Goal: Task Accomplishment & Management: Manage account settings

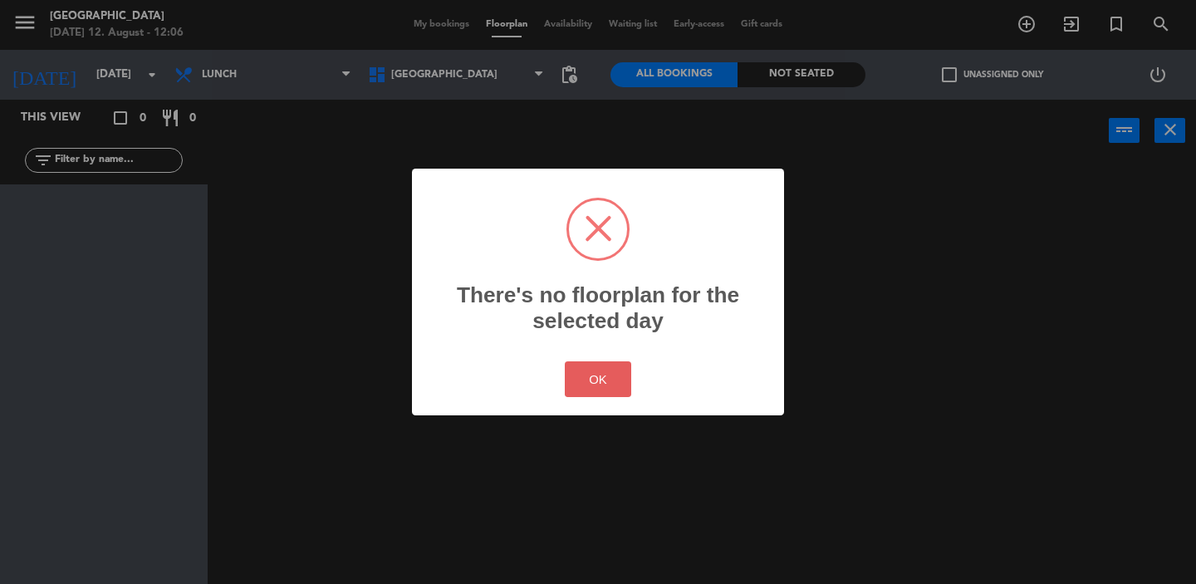
click at [603, 376] on button "OK" at bounding box center [598, 379] width 67 height 36
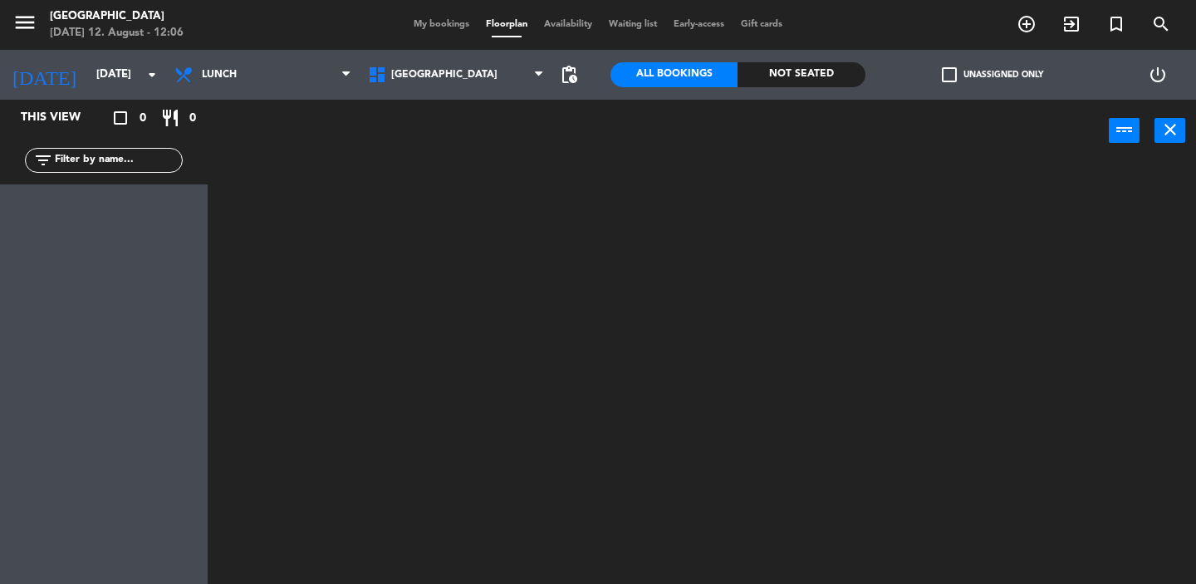
click at [446, 27] on span "My bookings" at bounding box center [441, 24] width 72 height 9
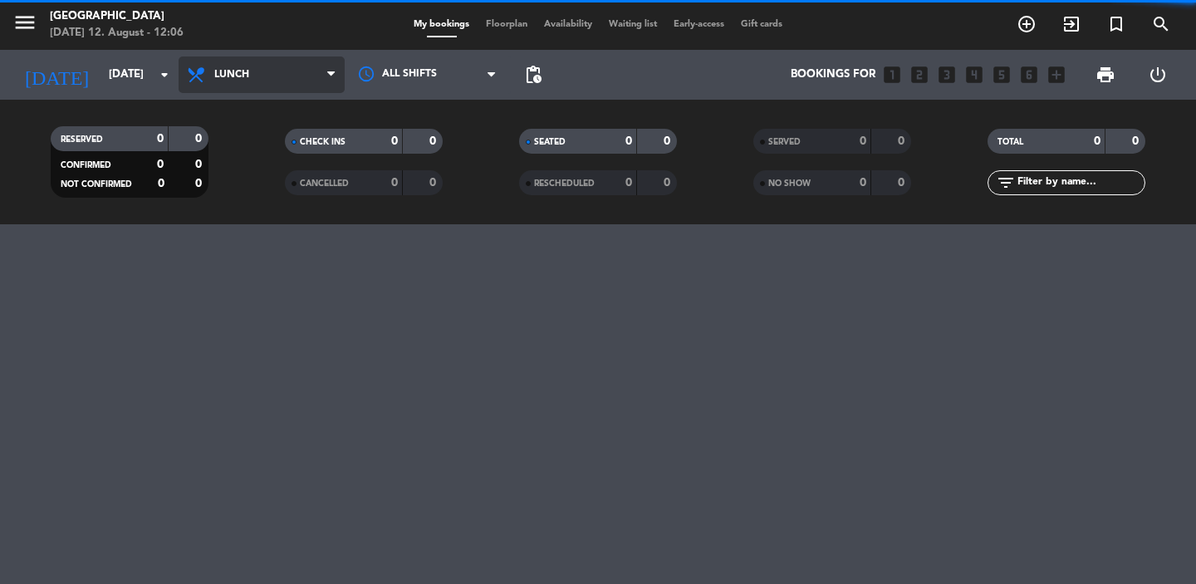
click at [265, 75] on span "Lunch" at bounding box center [262, 74] width 166 height 37
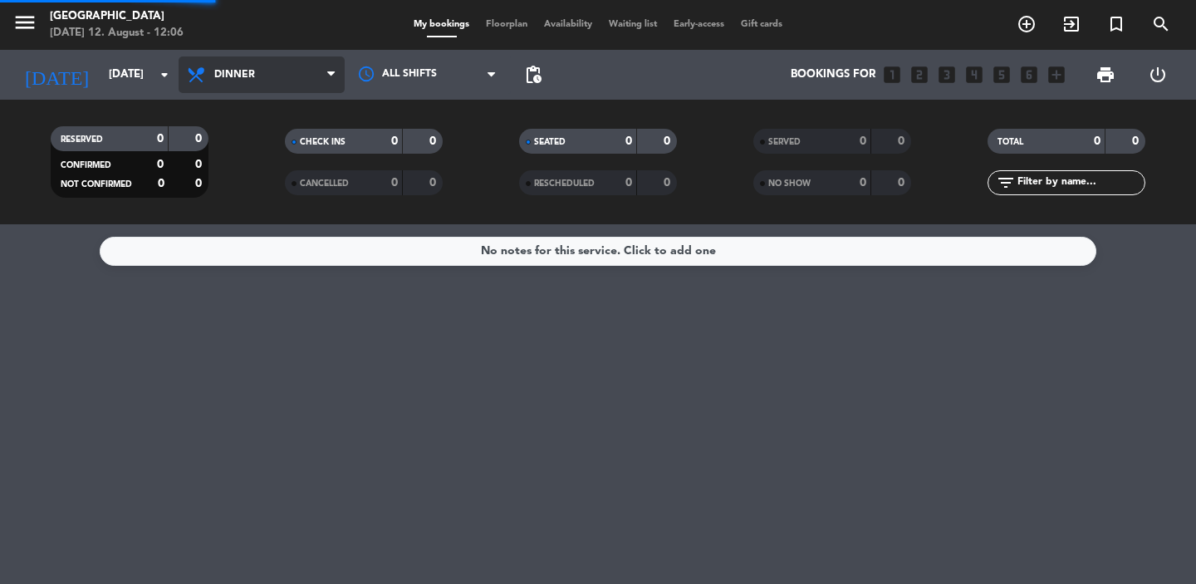
click at [251, 185] on div "menu [GEOGRAPHIC_DATA] [DATE] 12. August - 12:06 My bookings Floorplan Availabi…" at bounding box center [598, 112] width 1196 height 224
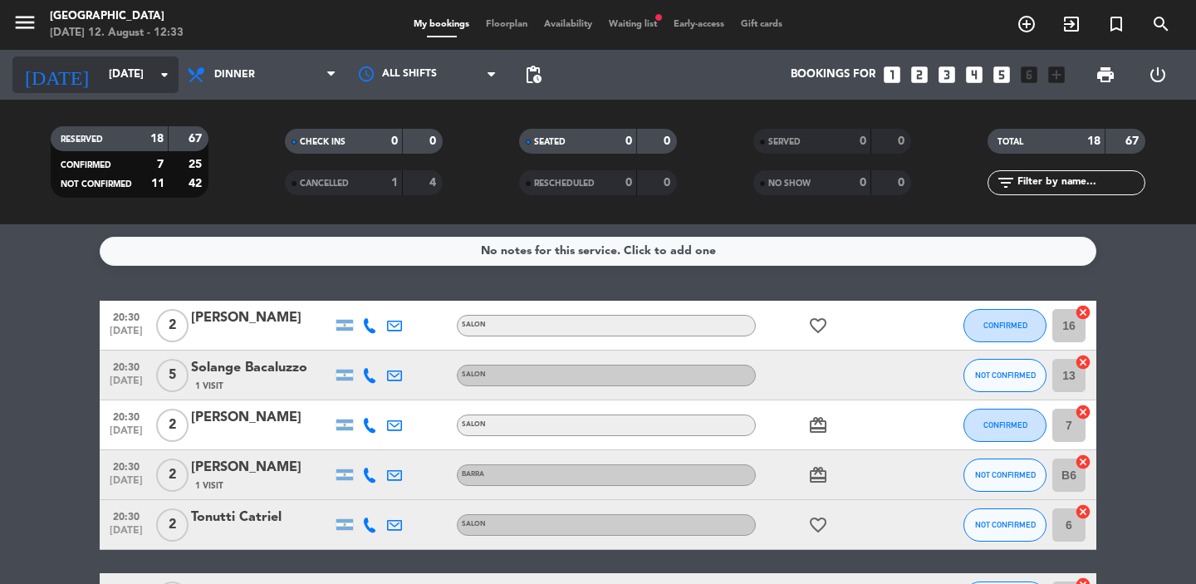
click at [169, 66] on icon "arrow_drop_down" at bounding box center [165, 75] width 20 height 20
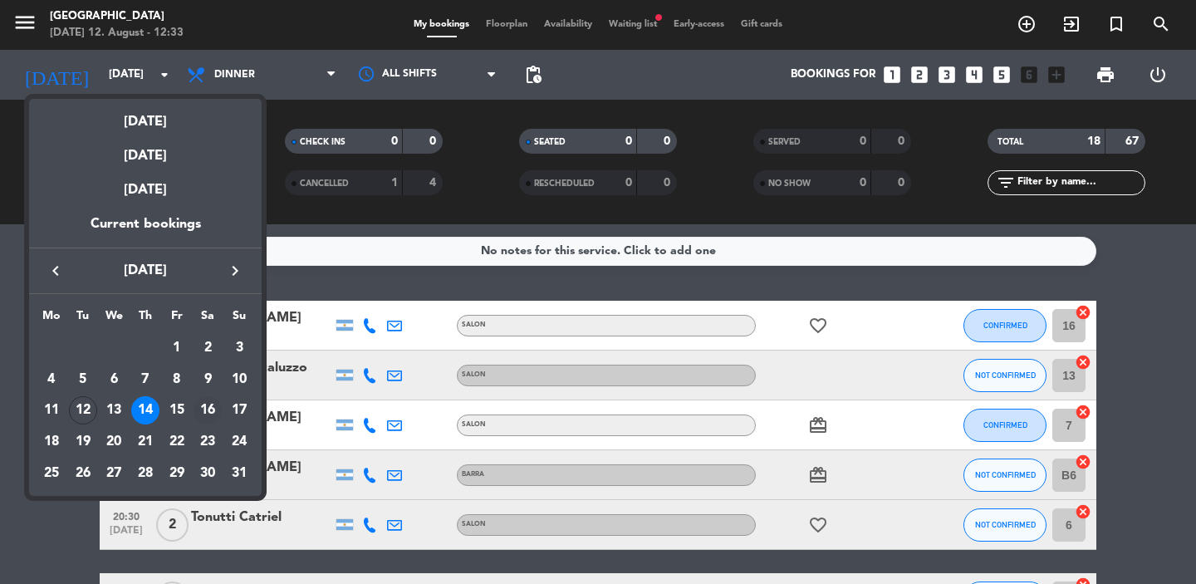
click at [202, 415] on div "16" at bounding box center [208, 410] width 28 height 28
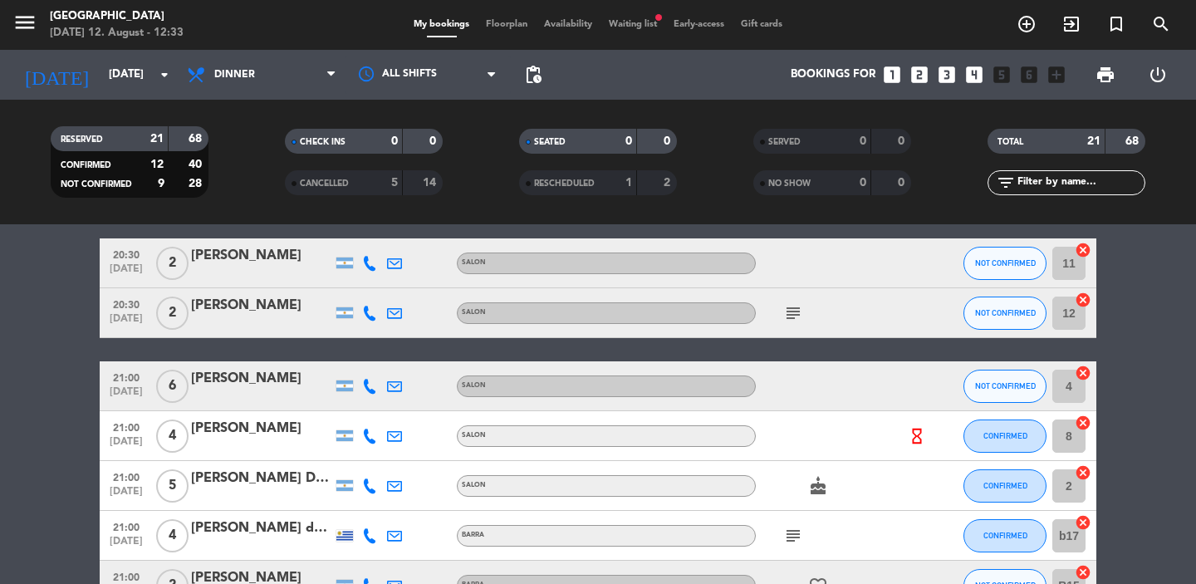
scroll to position [135, 0]
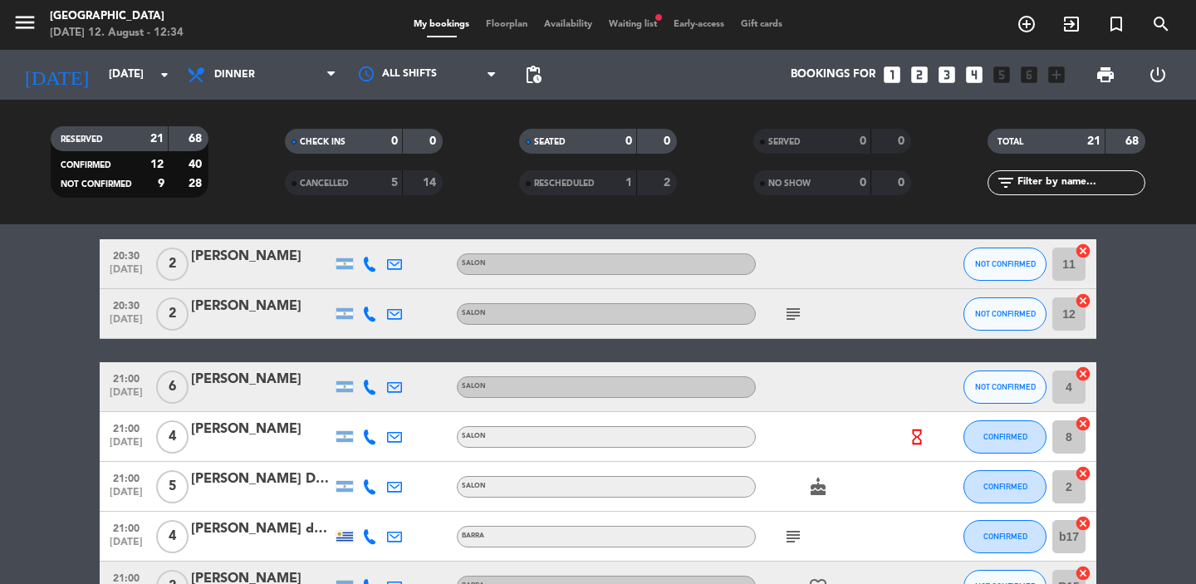
click at [292, 319] on div at bounding box center [261, 324] width 141 height 13
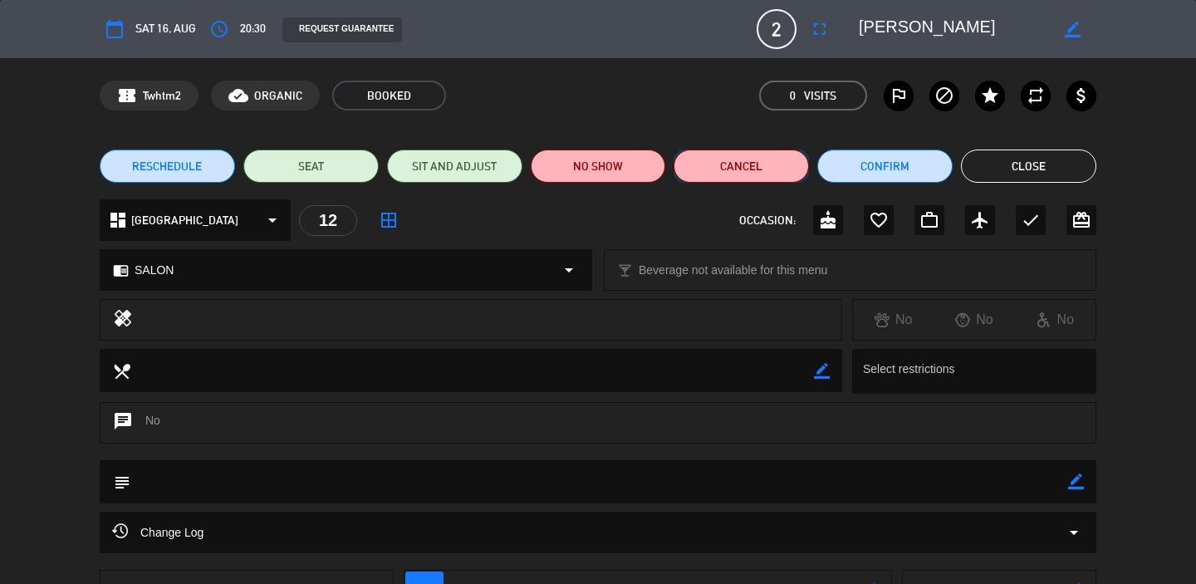
click at [759, 168] on button "Cancel" at bounding box center [741, 166] width 135 height 33
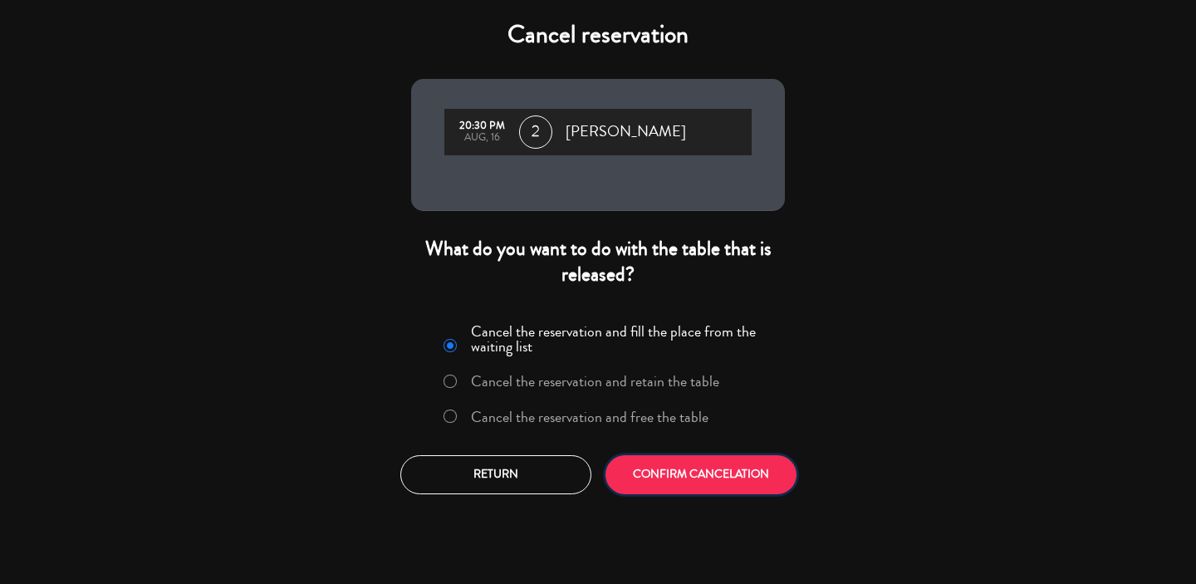
click at [681, 478] on button "CONFIRM CANCELATION" at bounding box center [701, 474] width 191 height 39
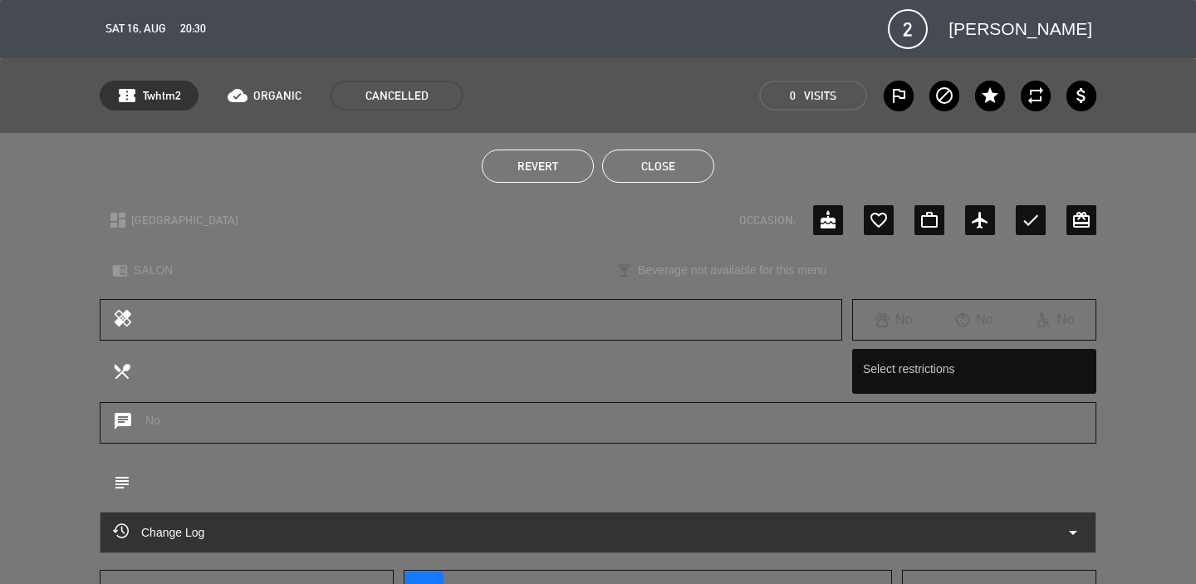
click at [649, 170] on button "Close" at bounding box center [658, 166] width 112 height 33
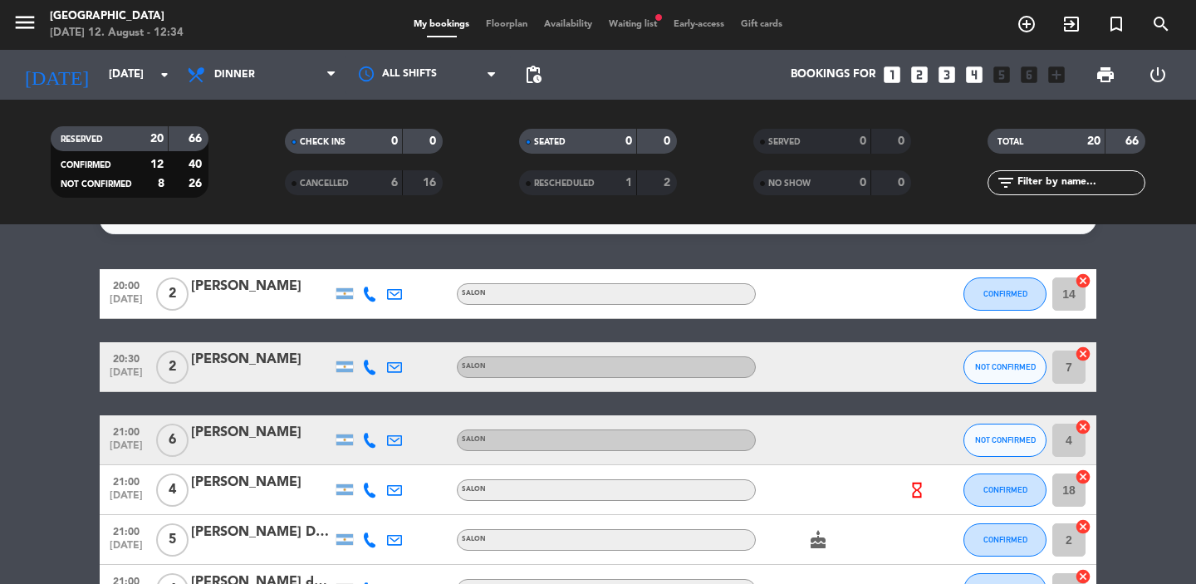
scroll to position [0, 0]
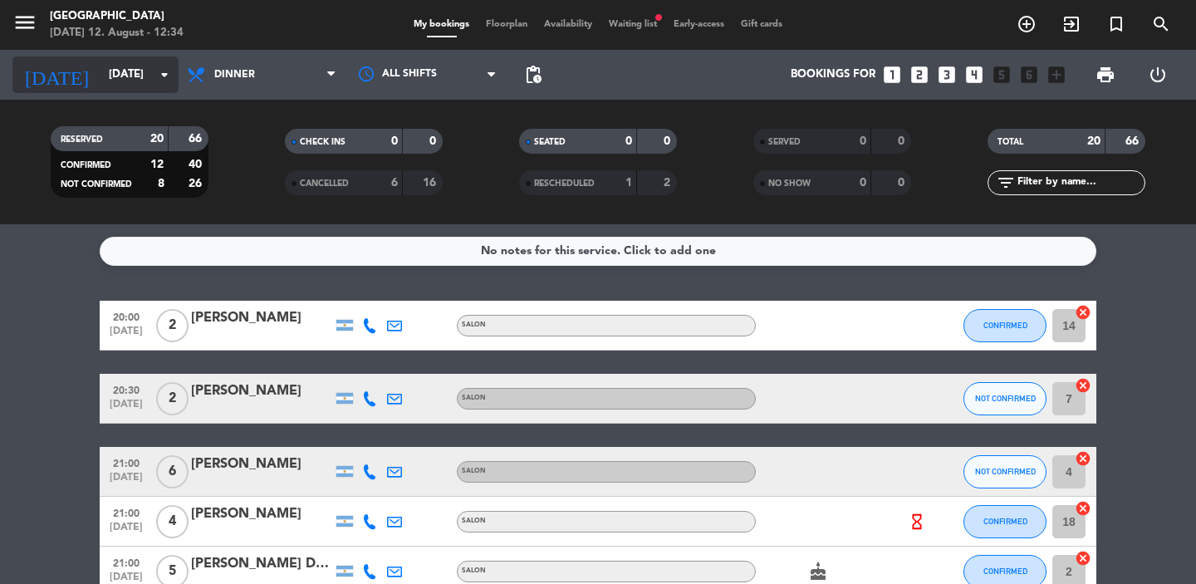
click at [169, 74] on icon "arrow_drop_down" at bounding box center [165, 75] width 20 height 20
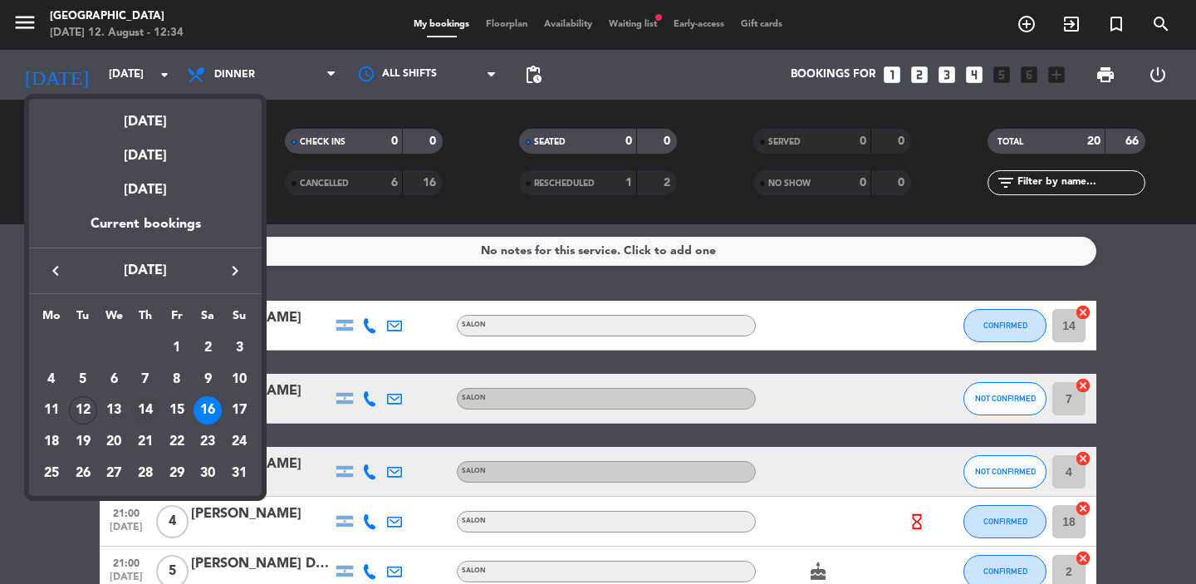
click at [148, 406] on div "14" at bounding box center [145, 410] width 28 height 28
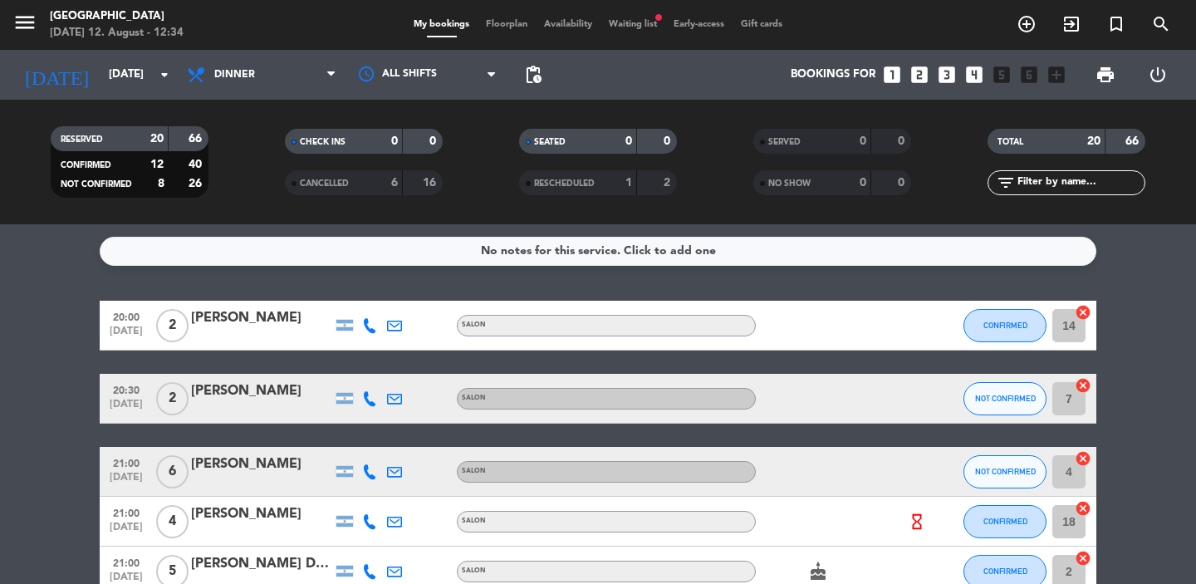
type input "[DATE]"
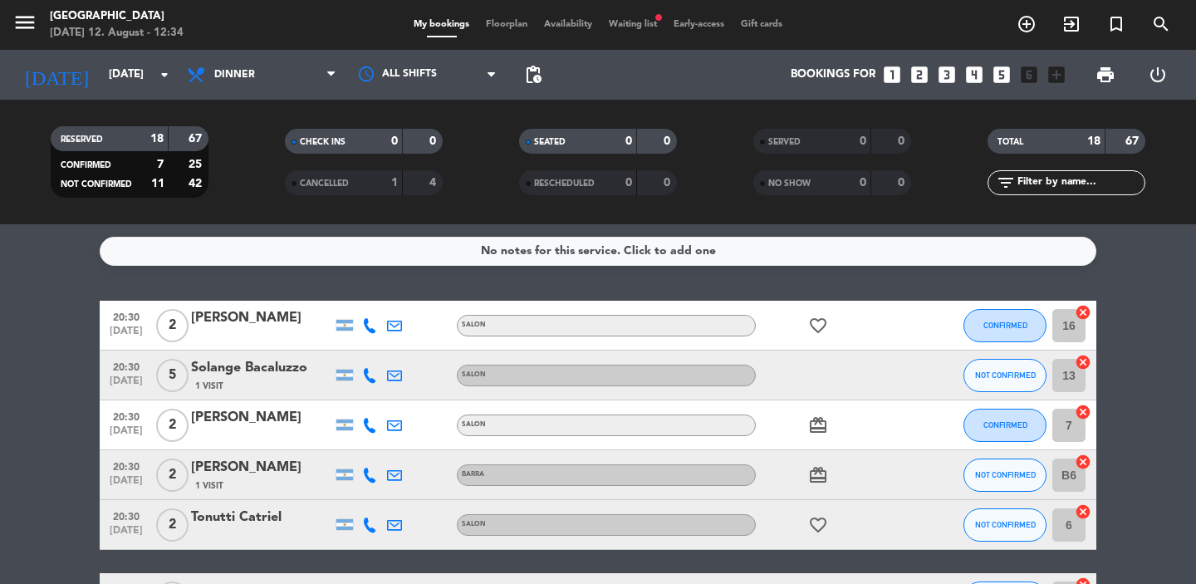
click at [490, 25] on span "Floorplan" at bounding box center [507, 24] width 58 height 9
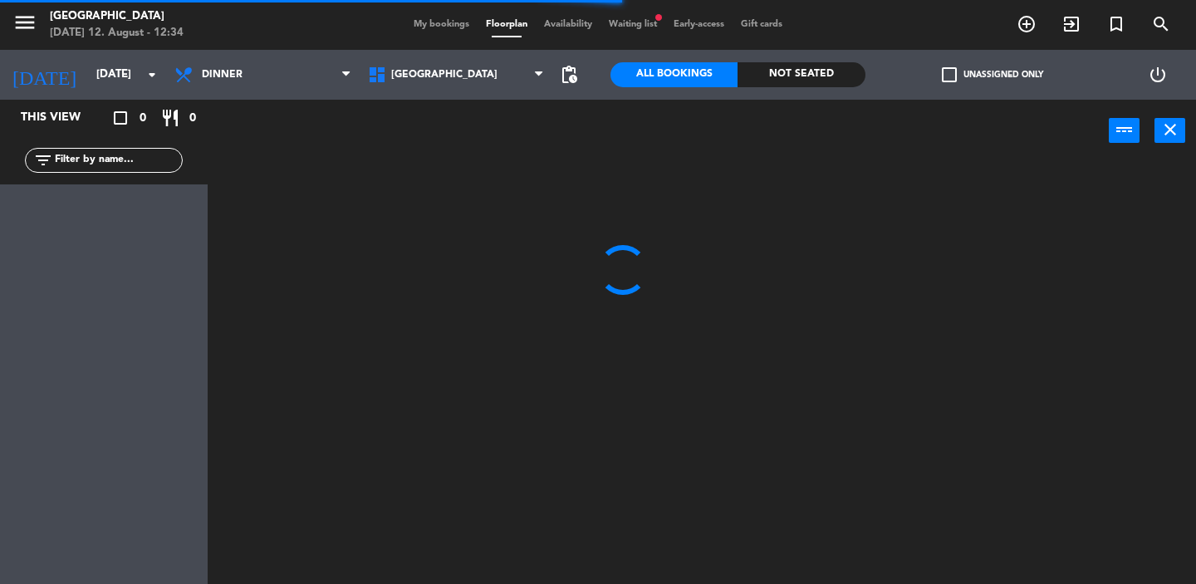
click at [635, 25] on span "Waiting list fiber_manual_record" at bounding box center [633, 24] width 65 height 9
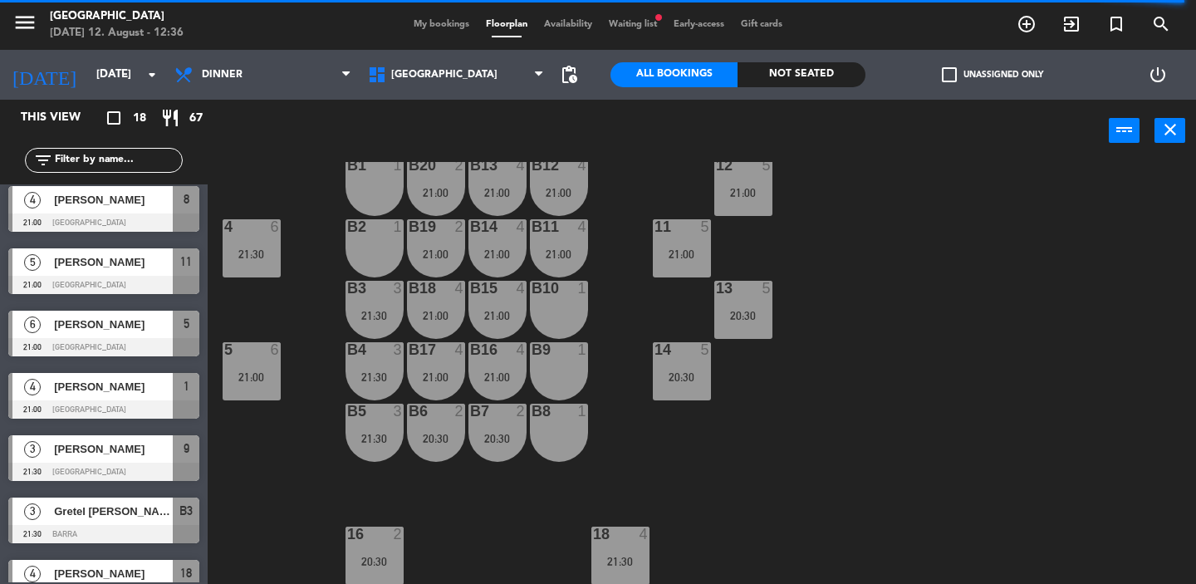
scroll to position [723, 0]
